Goal: Task Accomplishment & Management: Manage account settings

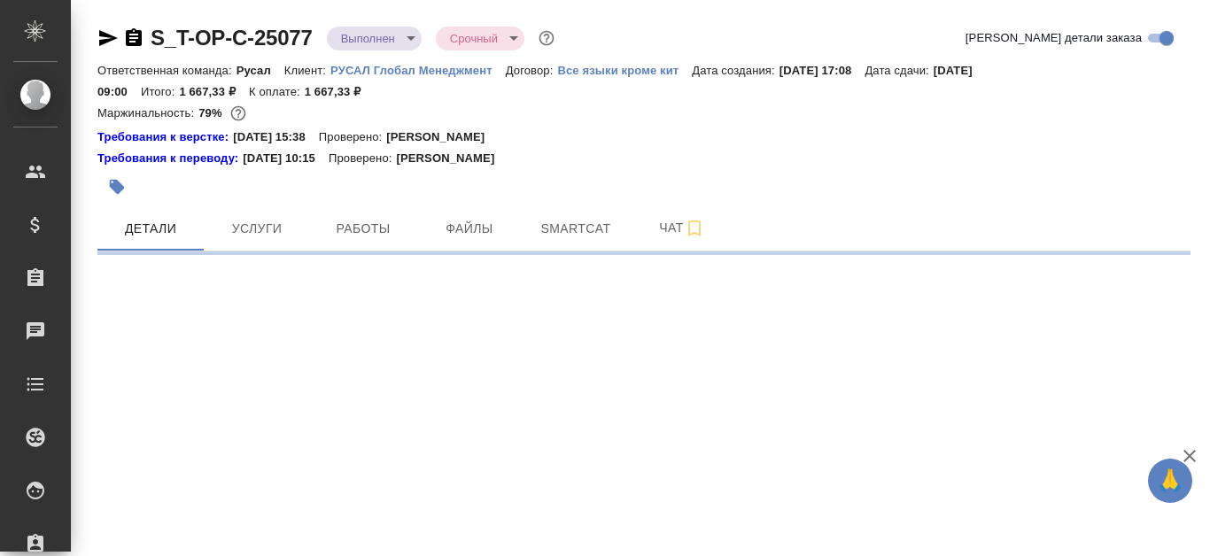
select select "RU"
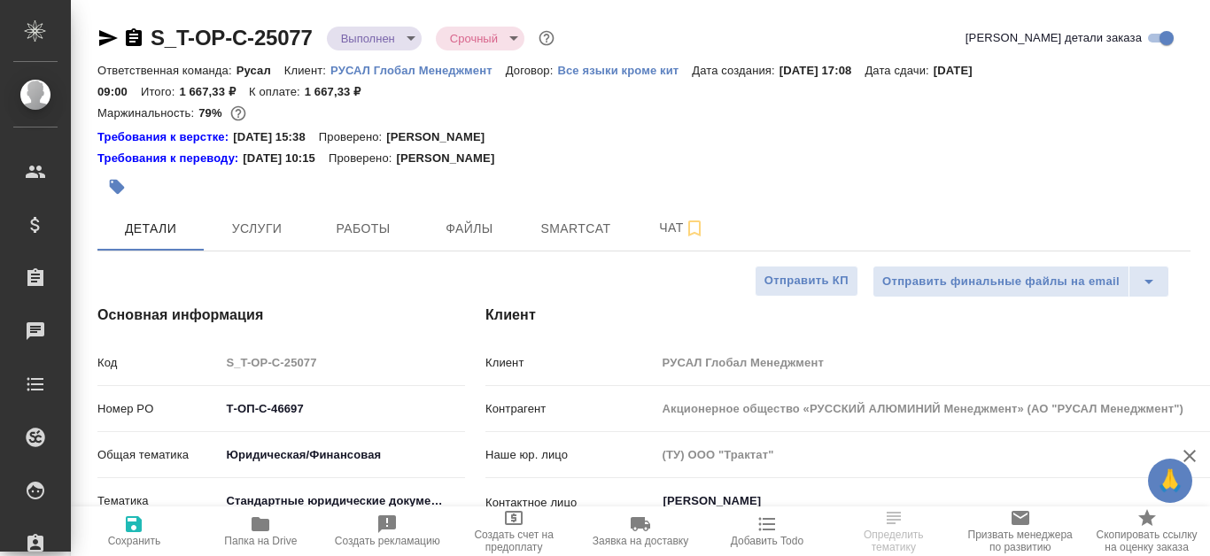
type textarea "x"
type input "[PERSON_NAME]"
click at [388, 228] on span "Работы" at bounding box center [363, 229] width 85 height 22
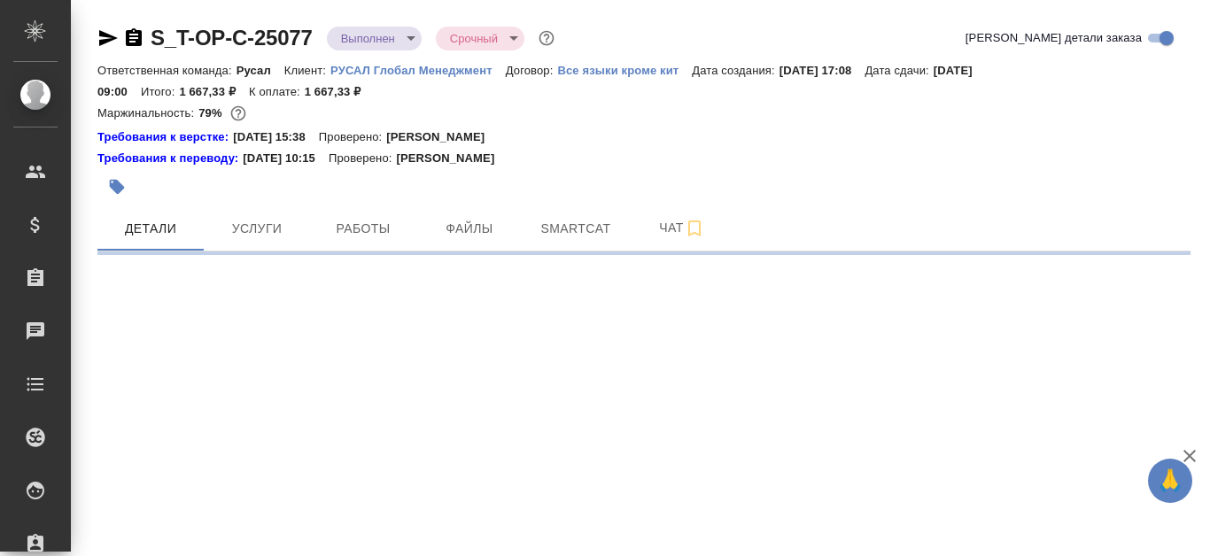
select select "RU"
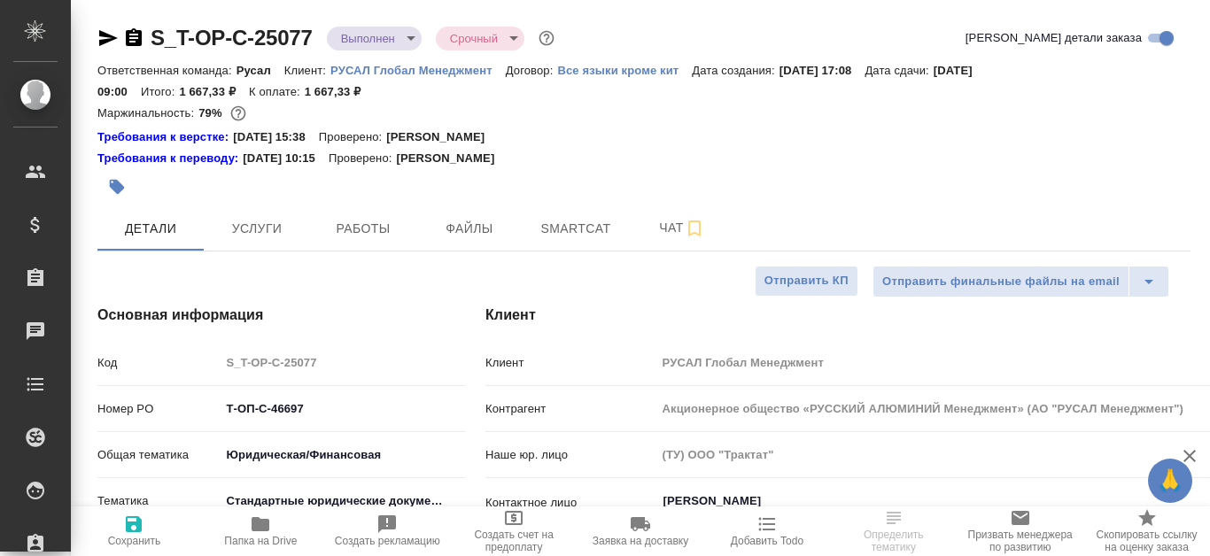
type textarea "x"
click at [353, 222] on span "Работы" at bounding box center [363, 229] width 85 height 22
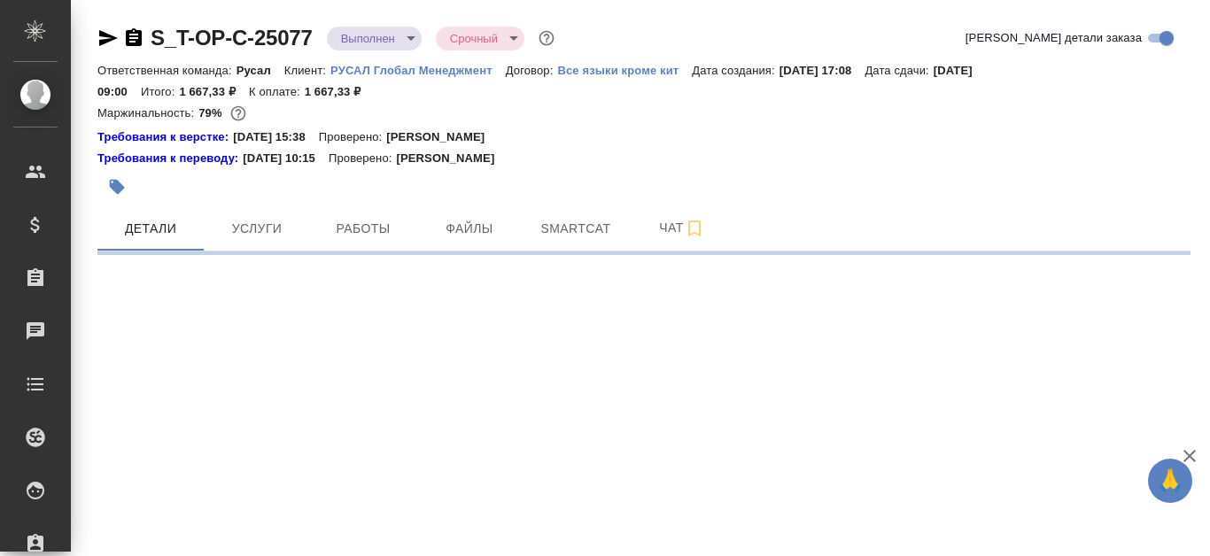
select select "RU"
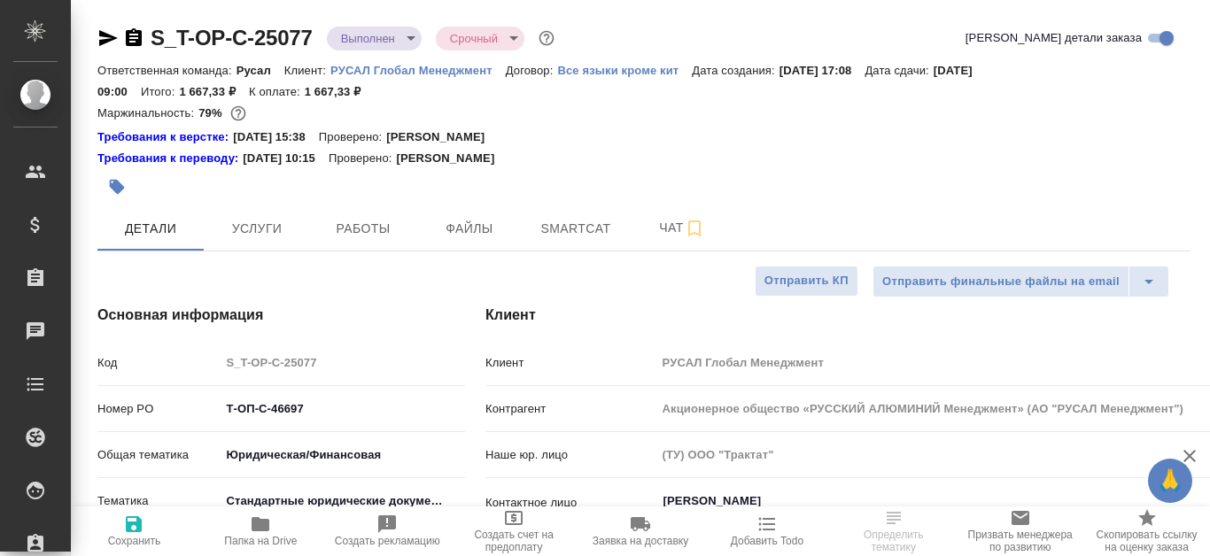
type textarea "x"
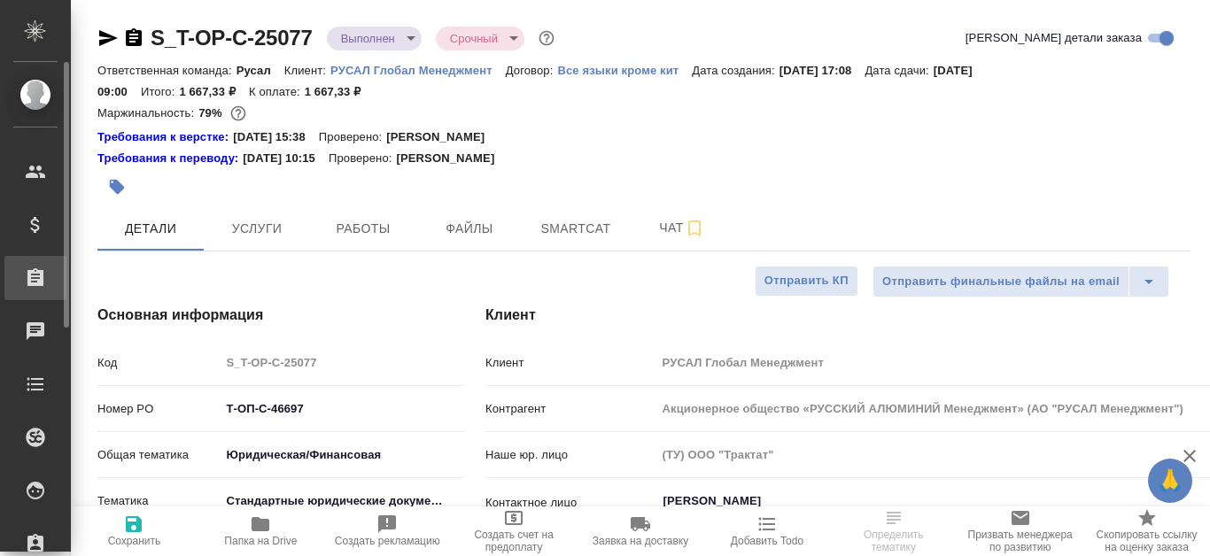
type textarea "x"
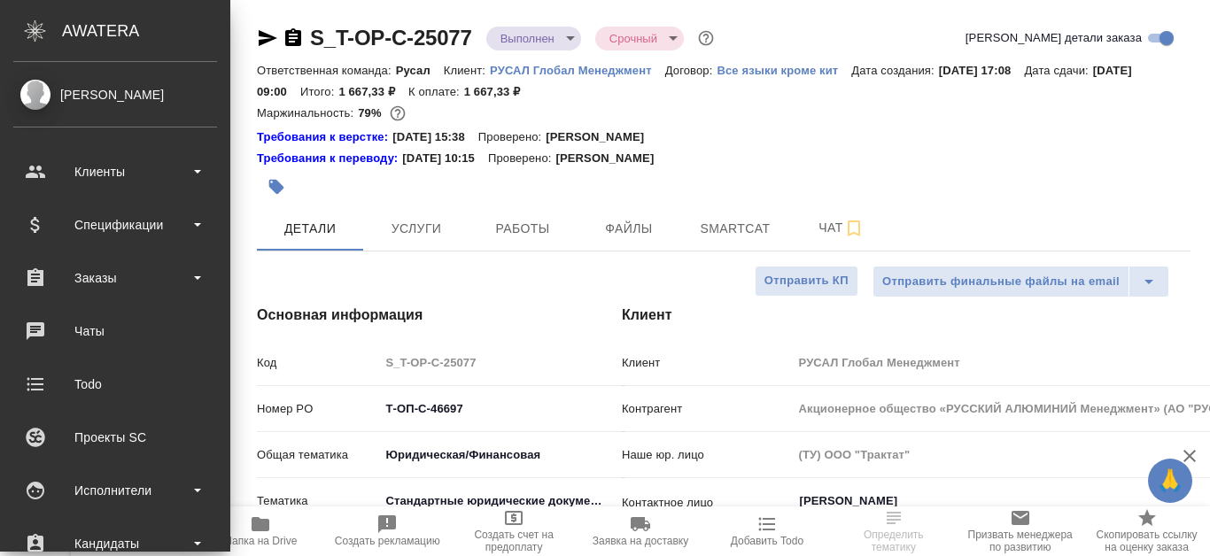
type textarea "x"
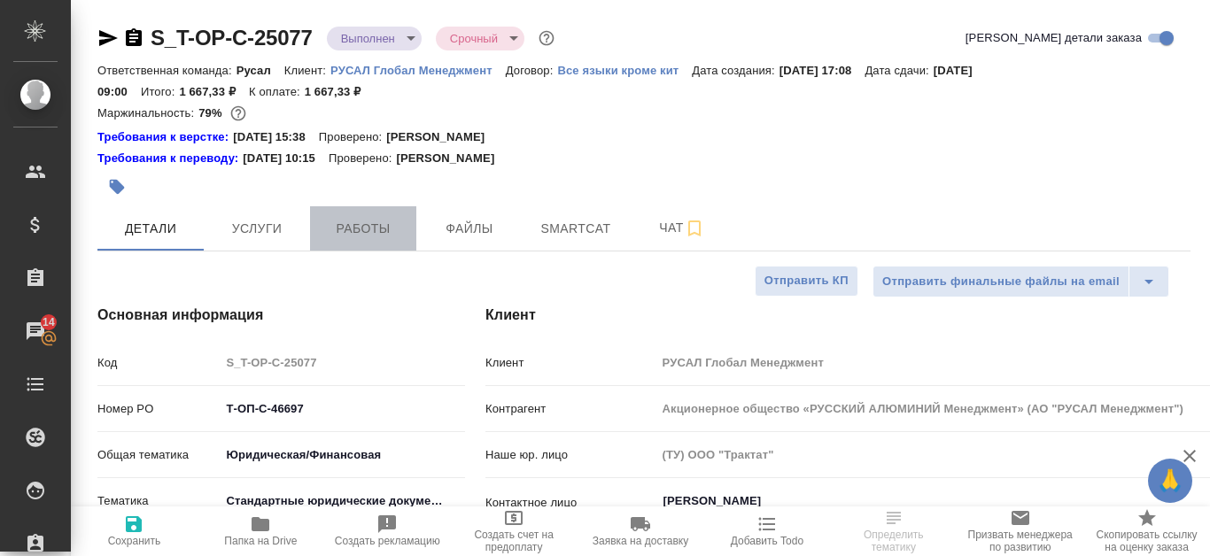
click at [375, 220] on span "Работы" at bounding box center [363, 229] width 85 height 22
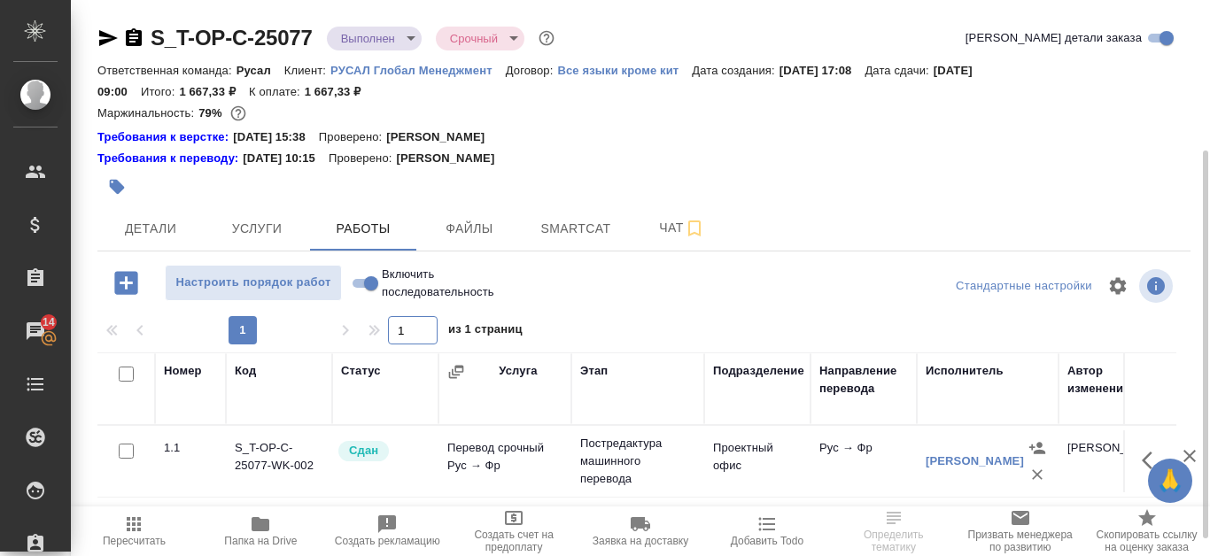
scroll to position [89, 0]
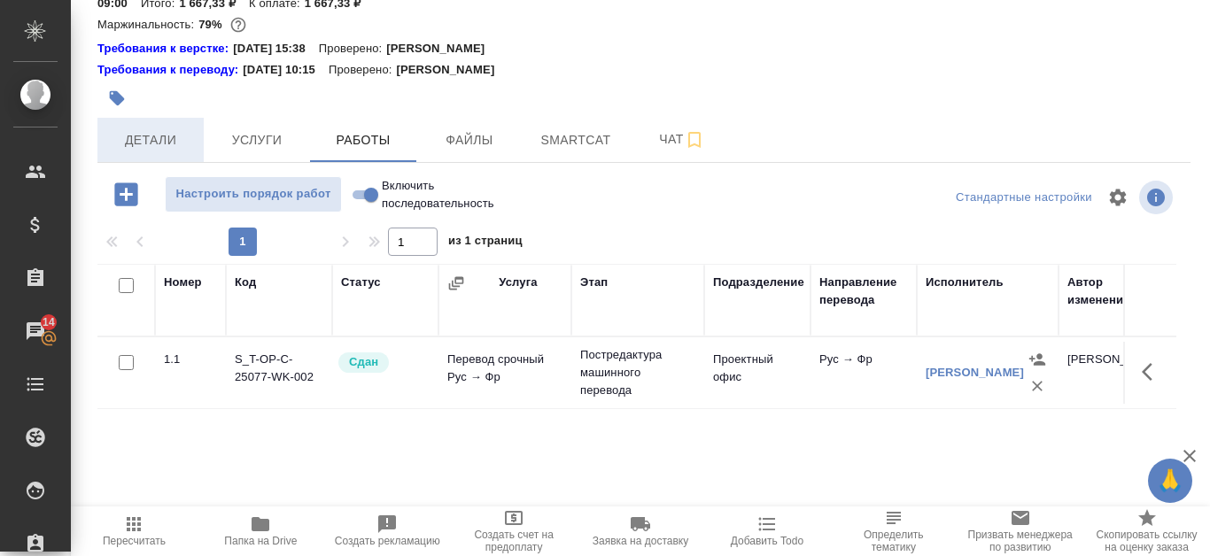
click at [115, 145] on span "Детали" at bounding box center [150, 140] width 85 height 22
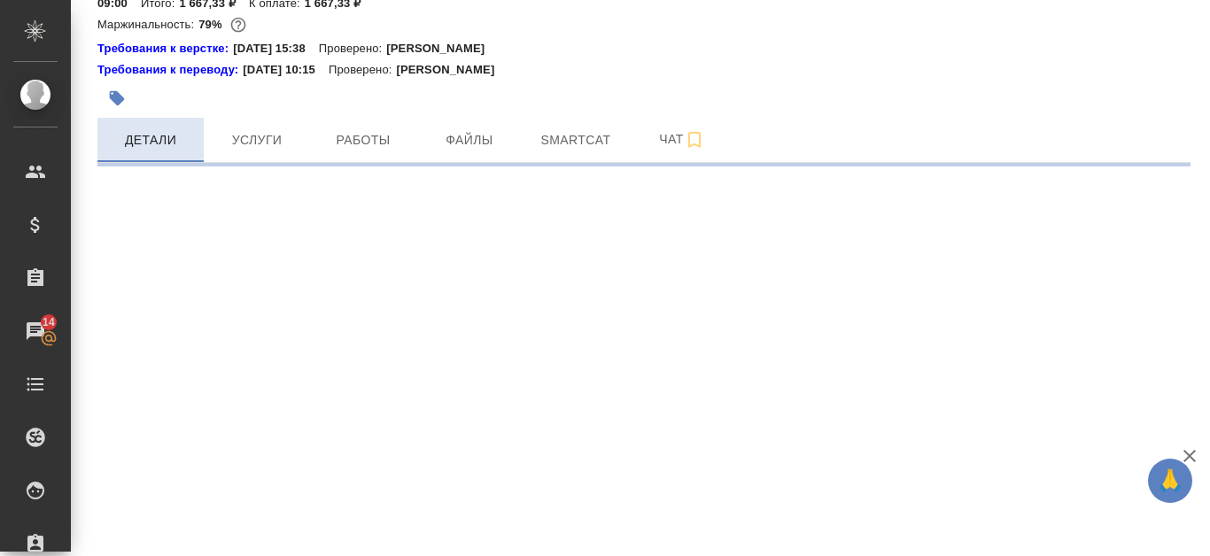
select select "RU"
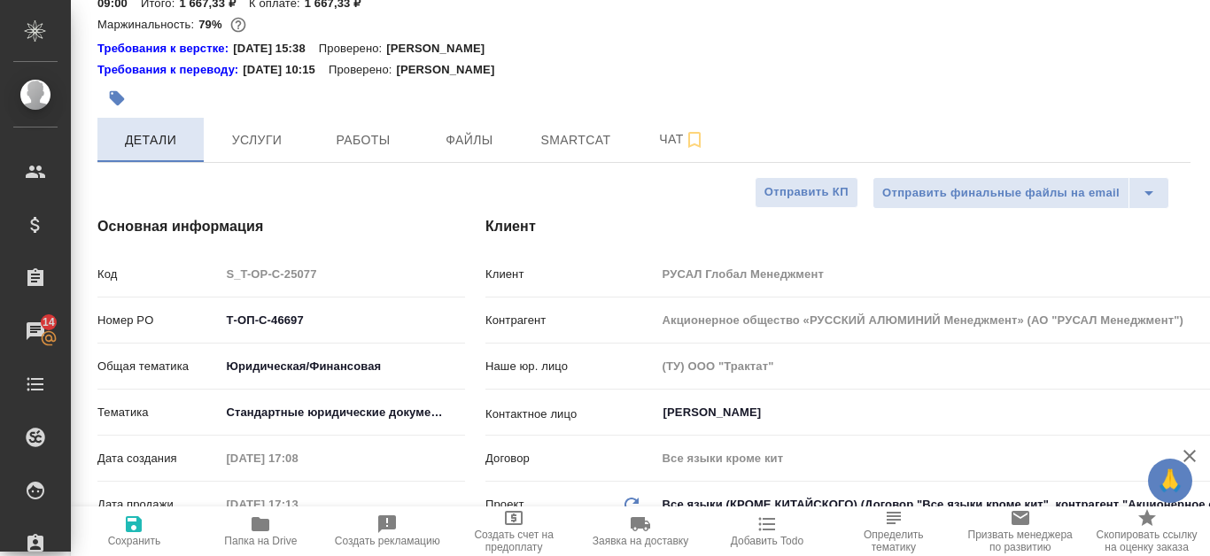
type textarea "x"
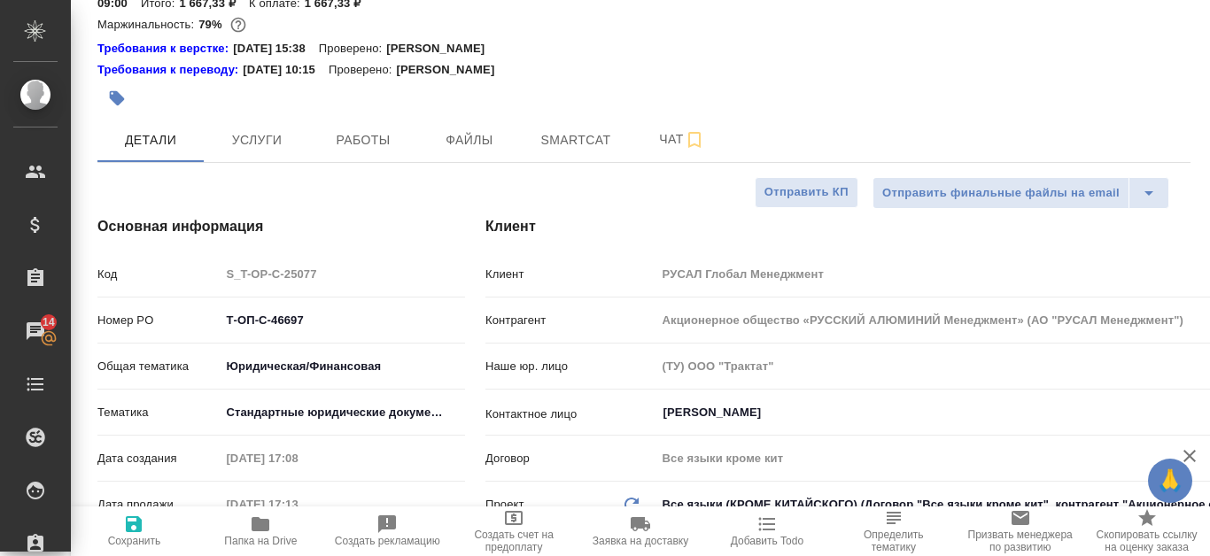
type textarea "x"
